Goal: Book appointment/travel/reservation

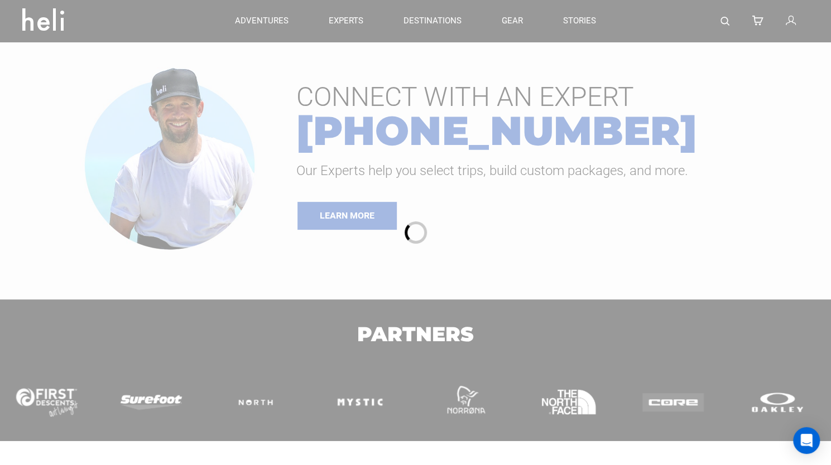
scroll to position [64, 0]
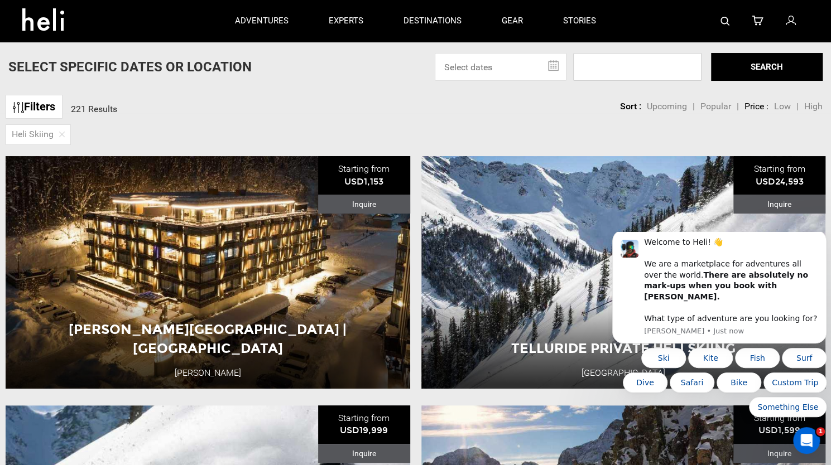
click at [596, 63] on input at bounding box center [637, 67] width 128 height 28
click at [742, 62] on button "SEARCH" at bounding box center [767, 67] width 112 height 28
drag, startPoint x: 639, startPoint y: 71, endPoint x: 534, endPoint y: 65, distance: 105.6
click at [536, 64] on div "[DATE] Su Mo Tu We Th Fr Sa 31 1 2 3 4 5 6 7 8 9 10 11 12 13 14 15 16 17 18 19 …" at bounding box center [629, 67] width 388 height 28
type input "meribel"
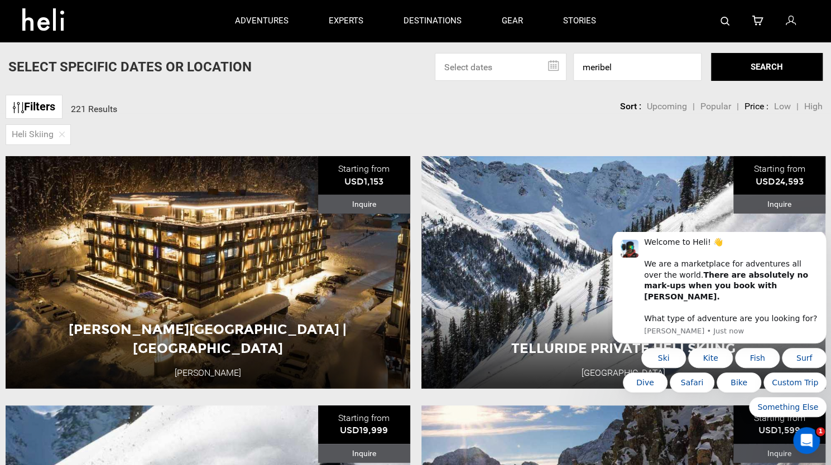
click at [761, 64] on button "SEARCH" at bounding box center [767, 67] width 112 height 28
click at [62, 136] on img at bounding box center [62, 135] width 6 height 6
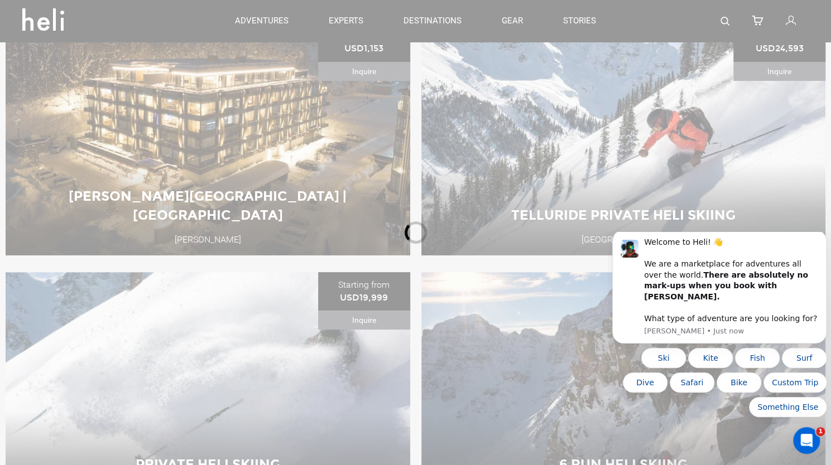
scroll to position [103, 0]
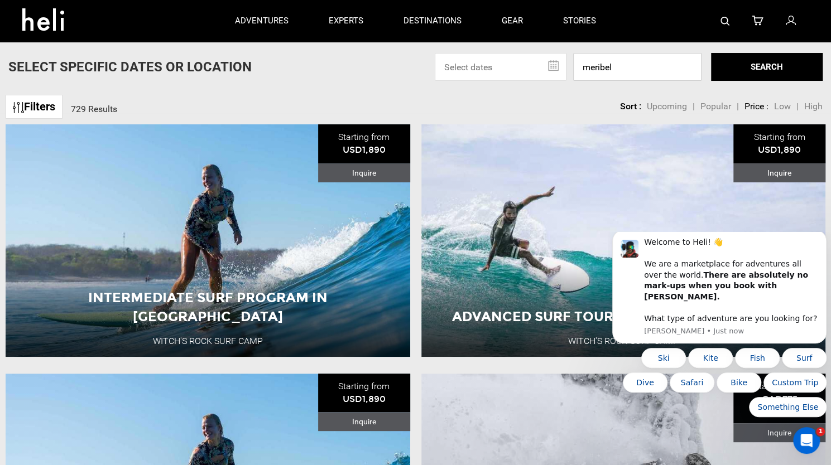
click at [619, 68] on input "meribel" at bounding box center [637, 67] width 128 height 28
drag, startPoint x: 622, startPoint y: 61, endPoint x: 493, endPoint y: 58, distance: 128.9
click at [498, 58] on div "[DATE] Su Mo Tu We Th Fr Sa 31 1 2 3 4 5 6 7 8 9 10 11 12 13 14 15 16 17 18 19 …" at bounding box center [629, 67] width 388 height 28
